Goal: Task Accomplishment & Management: Complete application form

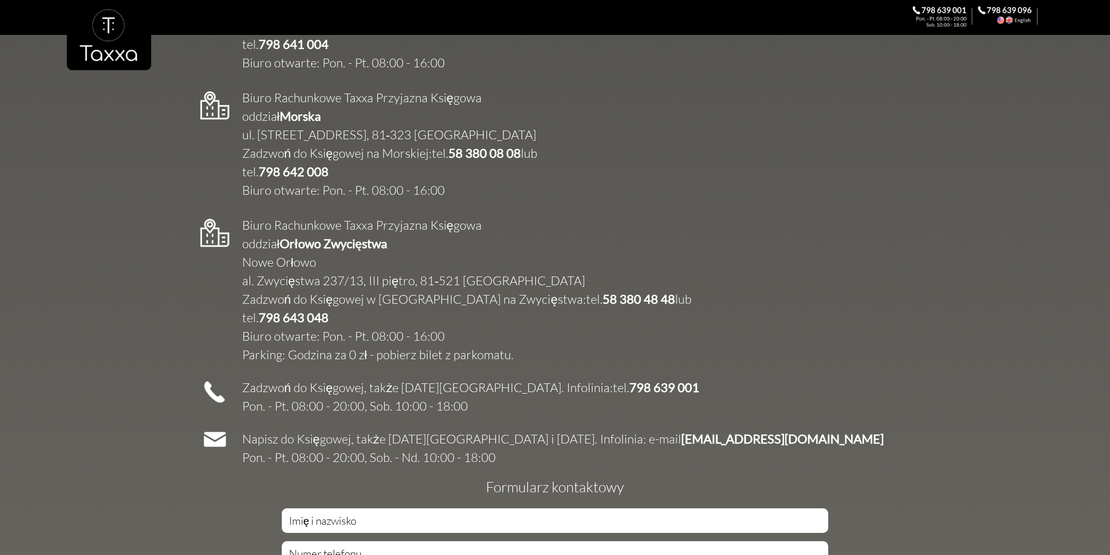
scroll to position [1839, 0]
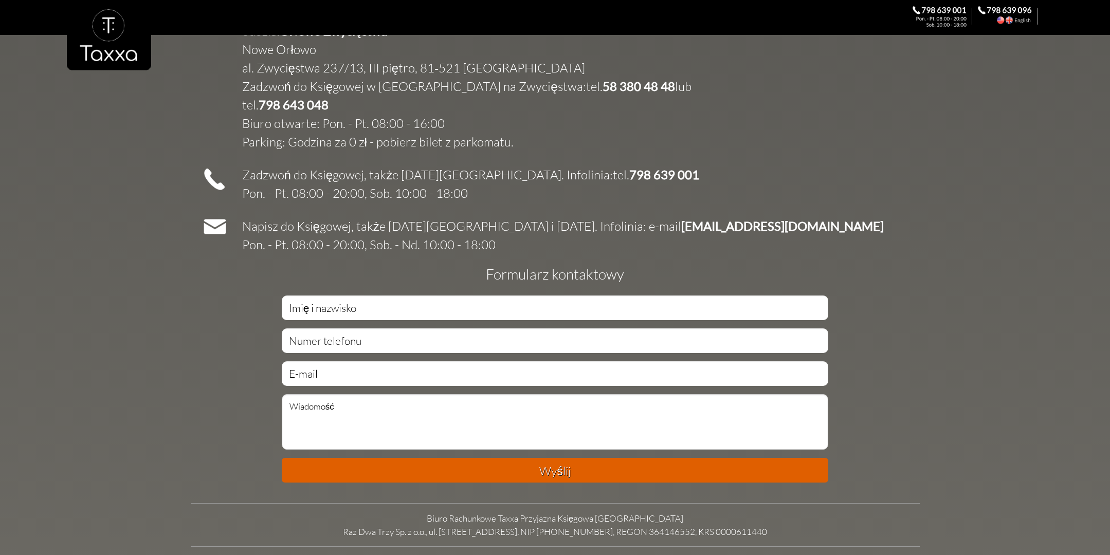
click at [689, 263] on td "Formularz kontaktowy" at bounding box center [555, 274] width 729 height 22
click at [680, 296] on input "text" at bounding box center [555, 308] width 547 height 25
click at [413, 296] on input "text" at bounding box center [555, 308] width 547 height 25
type input "sds"
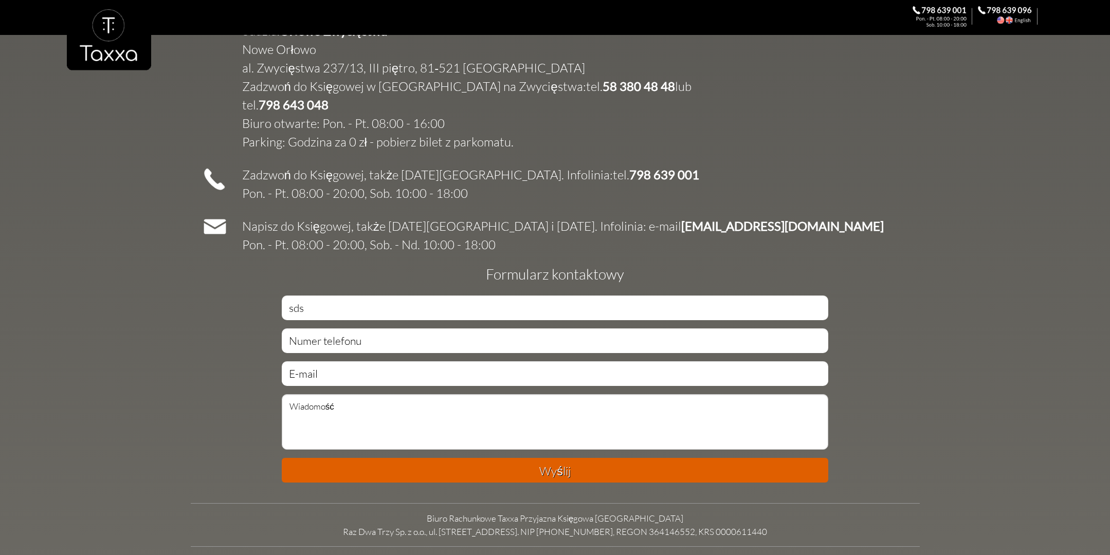
click at [395, 301] on form "sds Wyślij" at bounding box center [555, 393] width 547 height 194
click at [386, 329] on input "text" at bounding box center [555, 341] width 547 height 25
type input "dsadas"
click at [375, 361] on input "text" at bounding box center [555, 373] width 547 height 25
click at [375, 361] on input "s" at bounding box center [555, 373] width 547 height 25
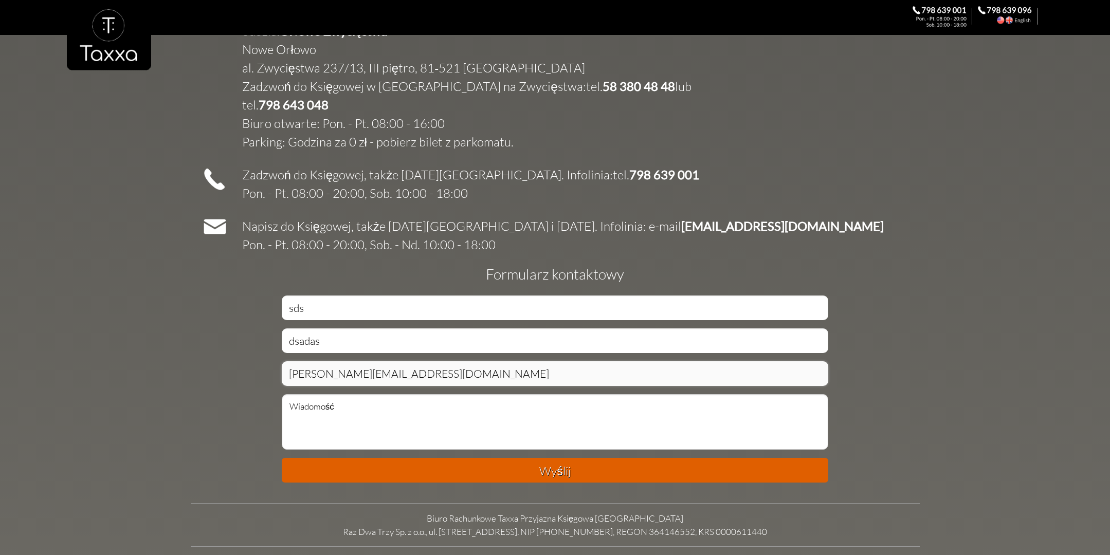
type input "[PERSON_NAME][EMAIL_ADDRESS][DOMAIN_NAME]"
click at [391, 396] on textarea at bounding box center [555, 422] width 547 height 56
type textarea "dsds"
click at [469, 458] on button "Wyślij" at bounding box center [555, 470] width 547 height 25
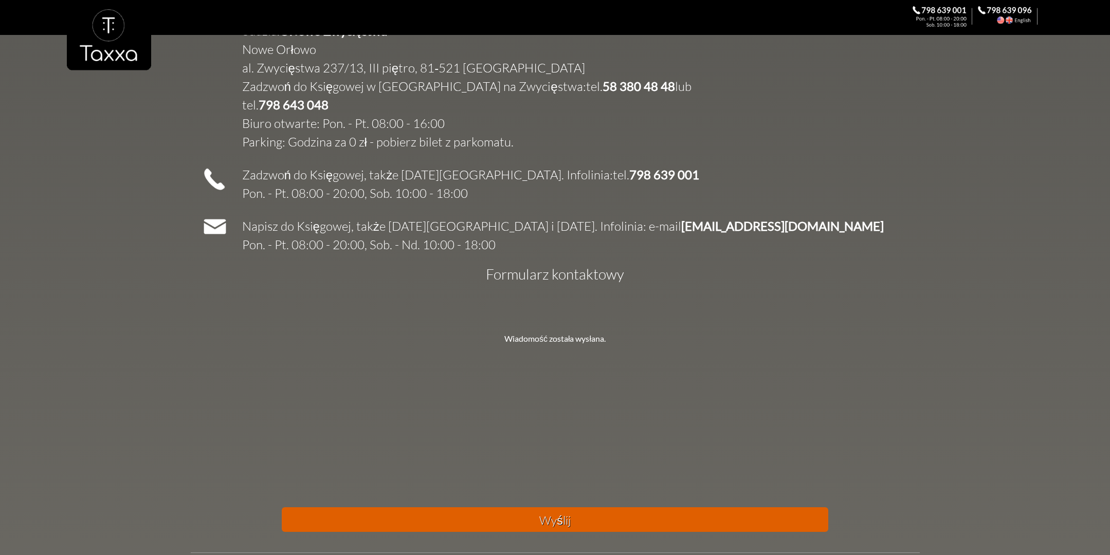
click at [584, 307] on div "Wiadomość została wysłana." at bounding box center [555, 320] width 547 height 49
